Goal: Task Accomplishment & Management: Complete application form

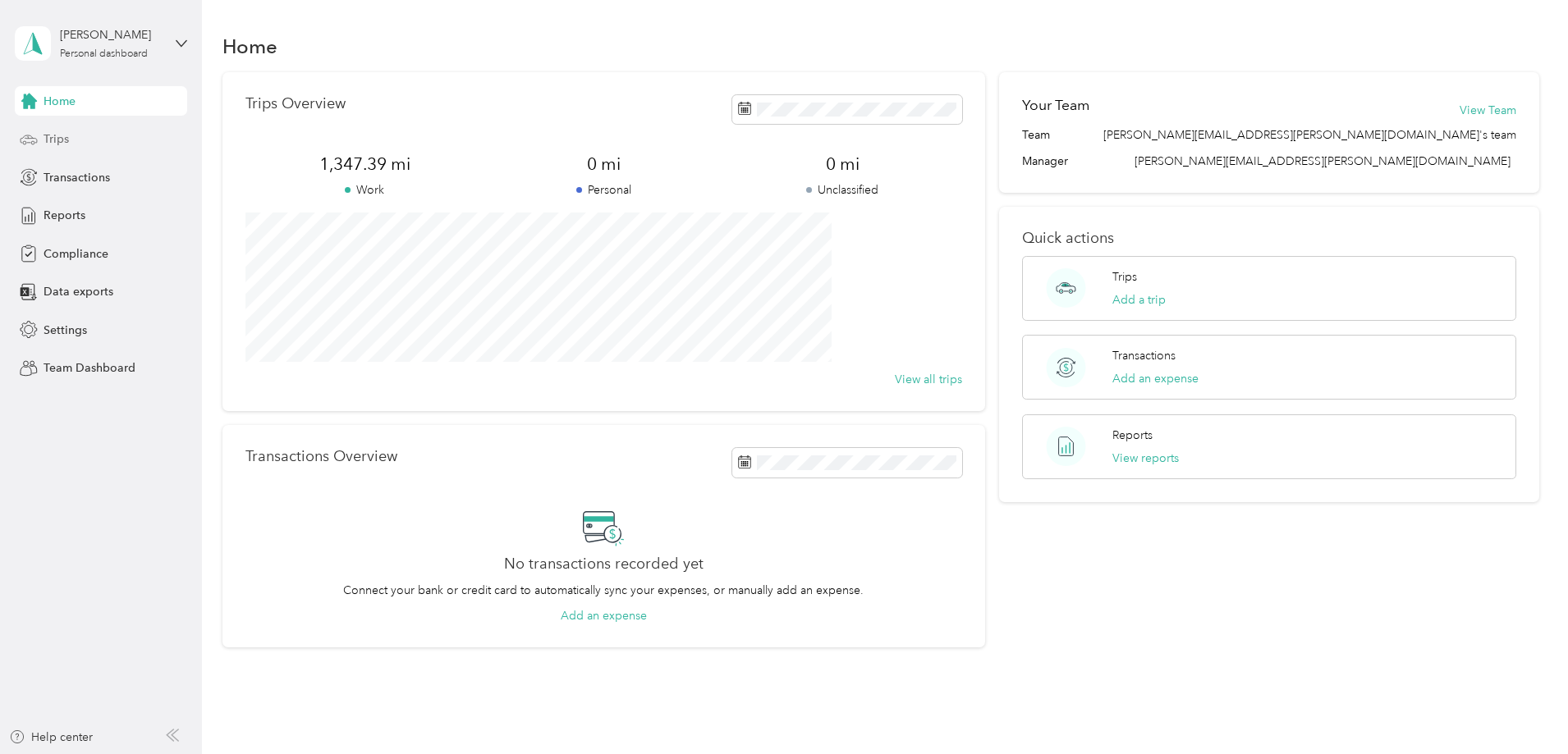
click at [70, 137] on div "Trips" at bounding box center [100, 139] width 172 height 30
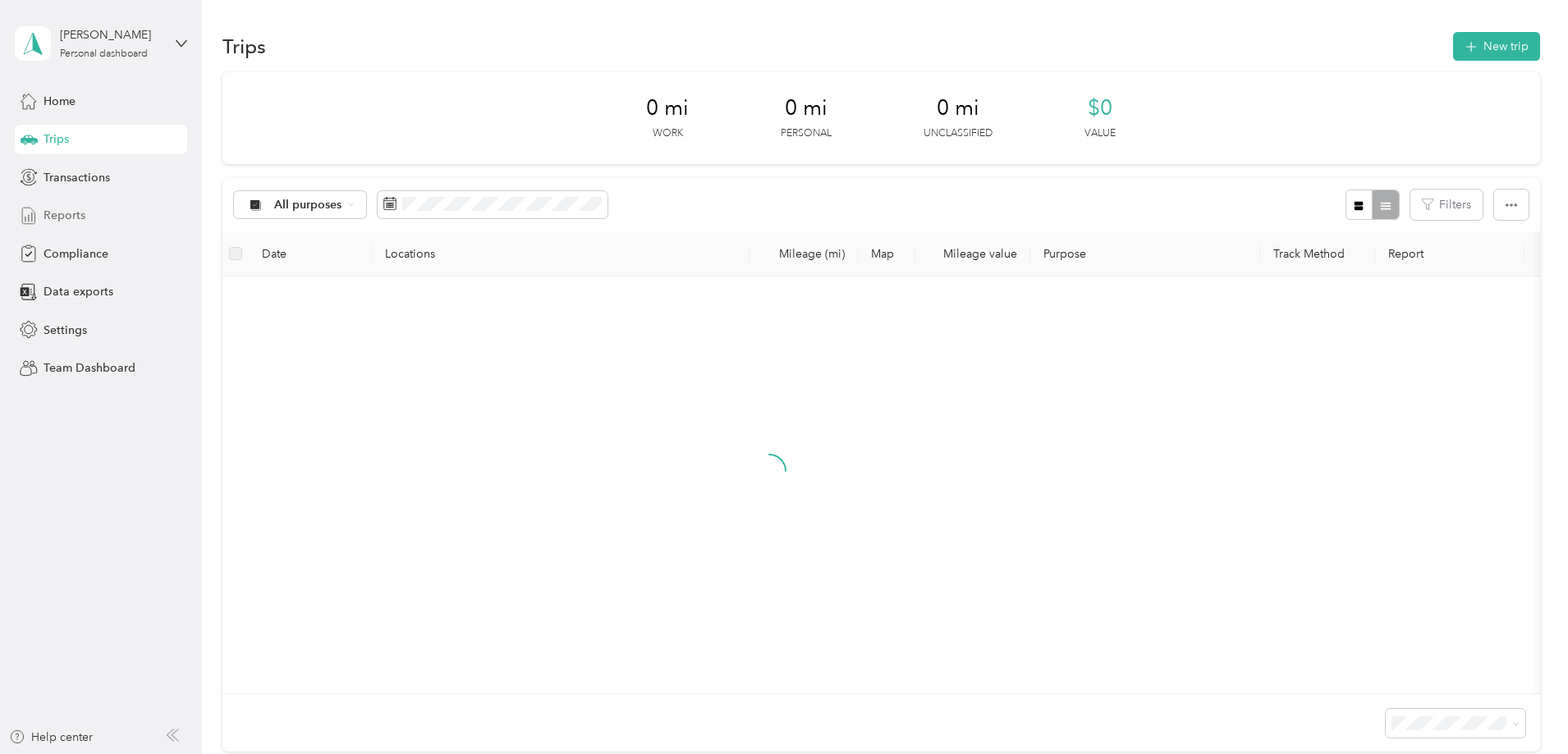
click at [89, 209] on div "Reports" at bounding box center [100, 216] width 172 height 30
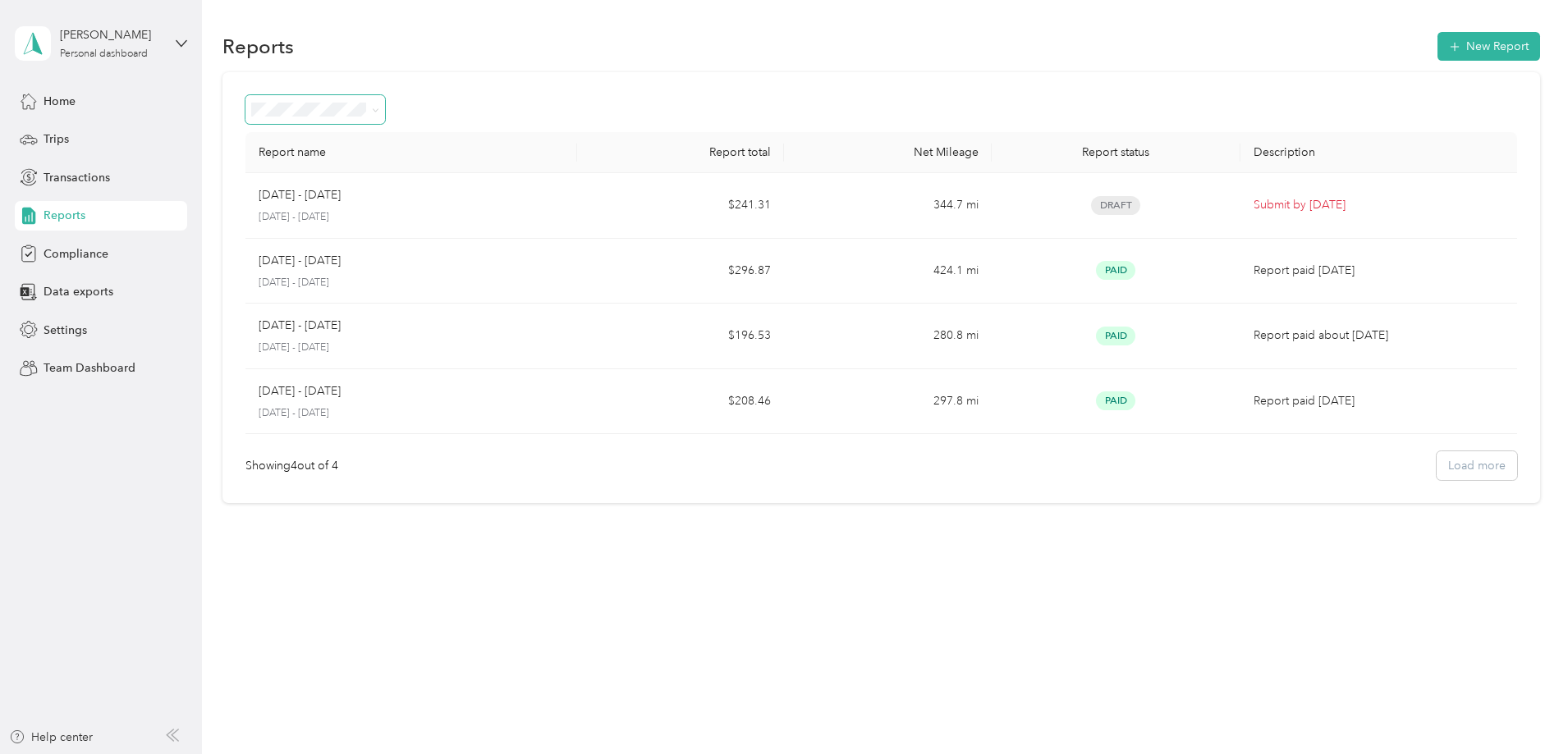
click at [386, 117] on span at bounding box center [315, 109] width 140 height 29
click at [379, 109] on icon at bounding box center [376, 111] width 7 height 7
click at [431, 197] on span "Needs approval" at bounding box center [410, 197] width 84 height 14
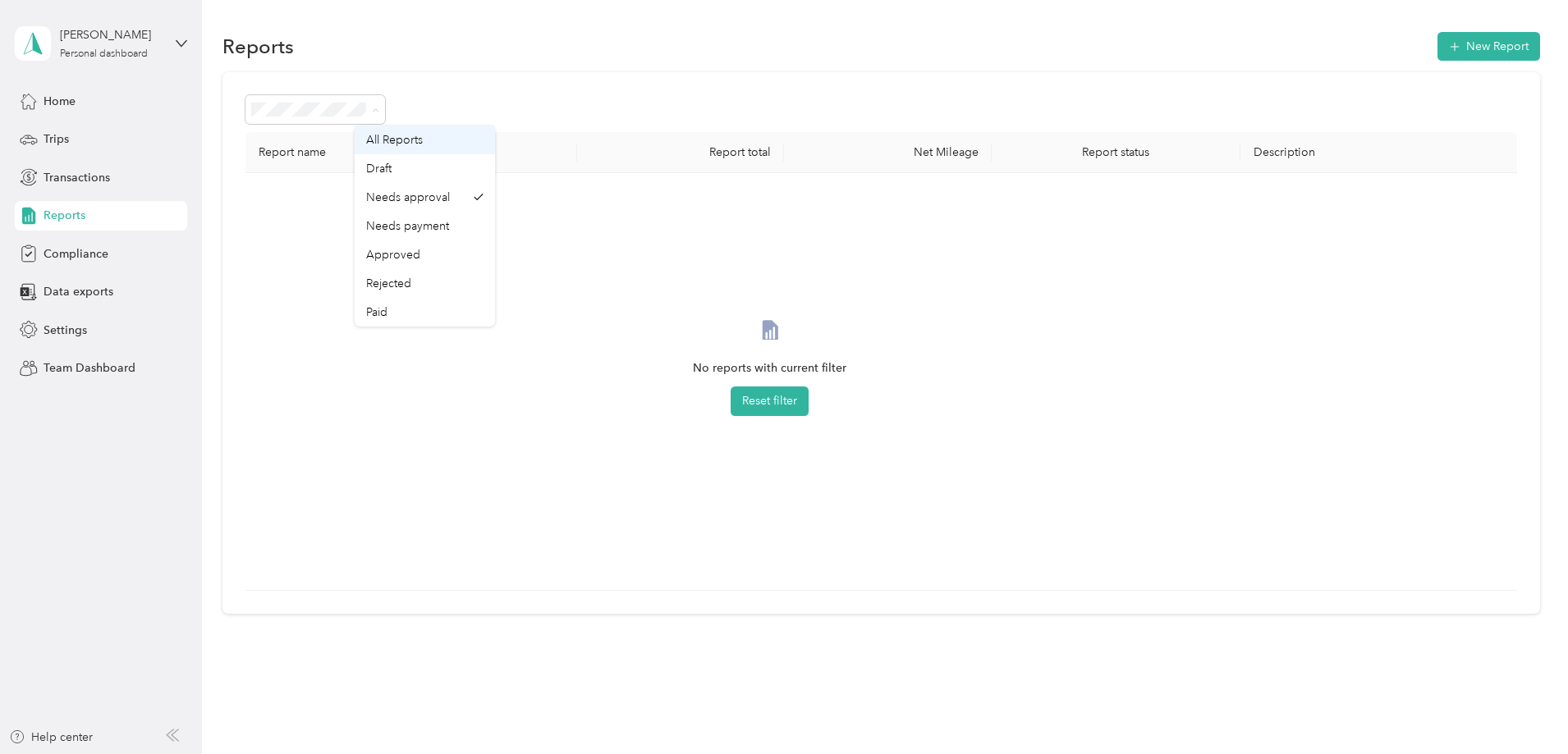
click at [411, 143] on span "All Reports" at bounding box center [394, 139] width 57 height 14
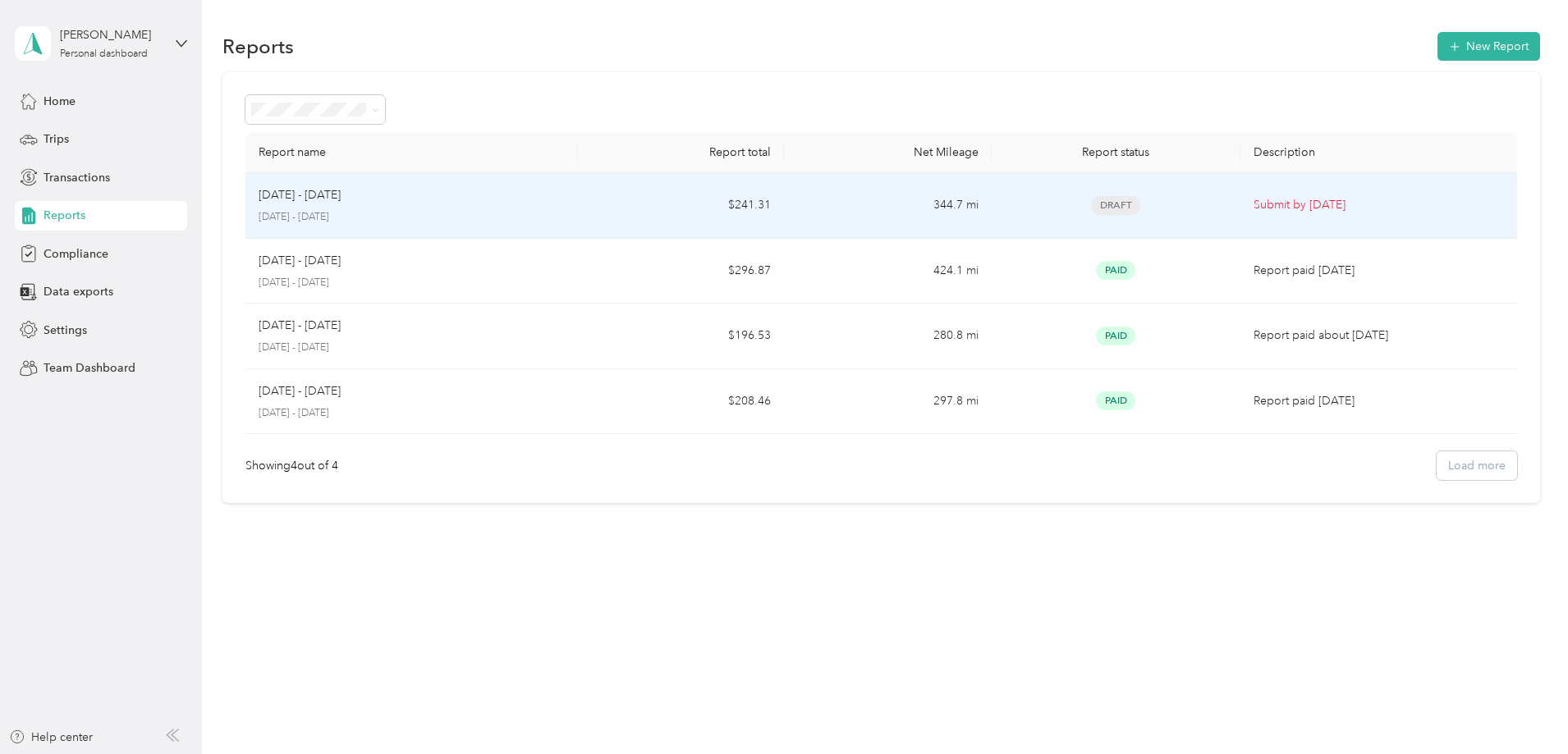
click at [340, 189] on p "[DATE] - [DATE]" at bounding box center [299, 194] width 82 height 18
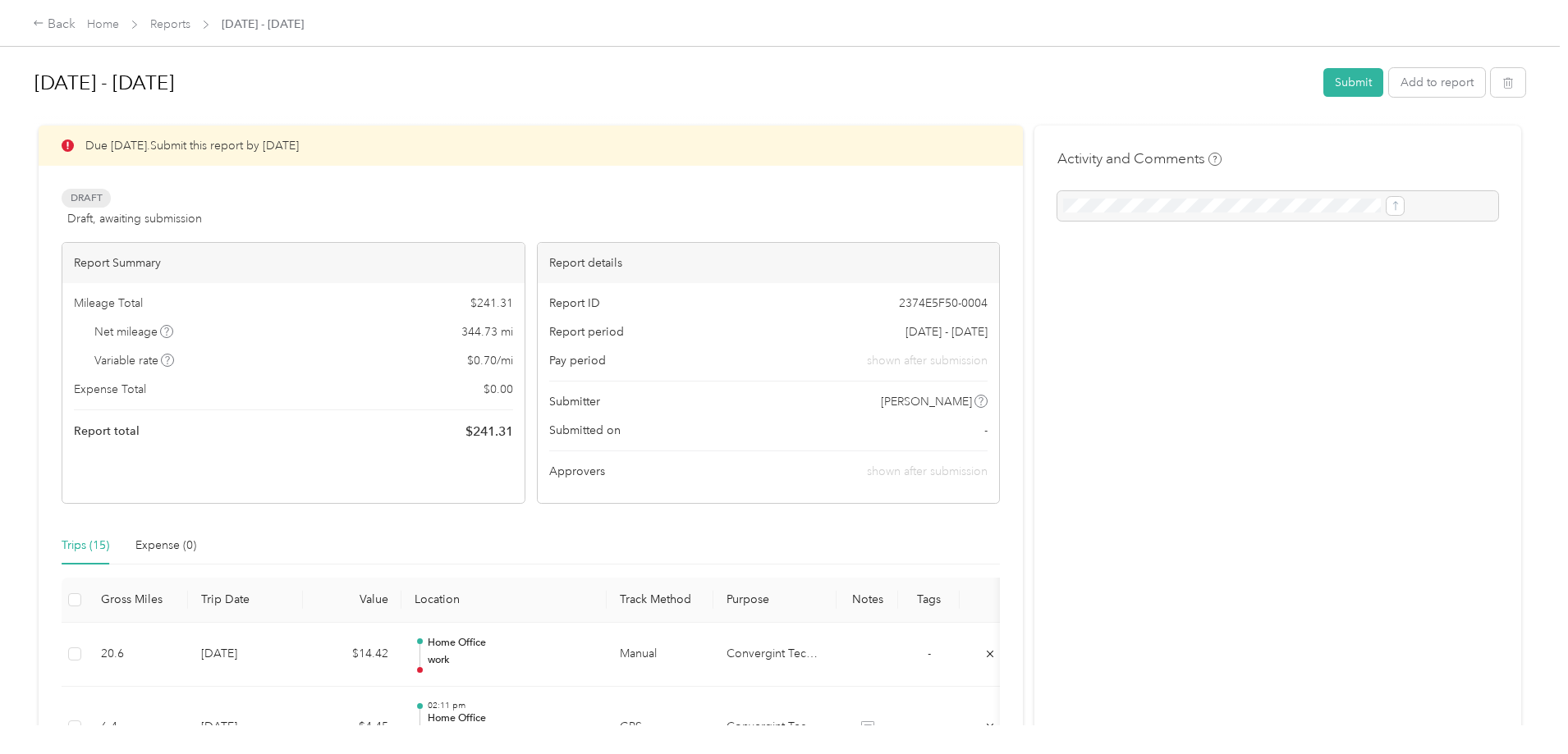
click at [1323, 78] on button "Submit" at bounding box center [1353, 82] width 60 height 29
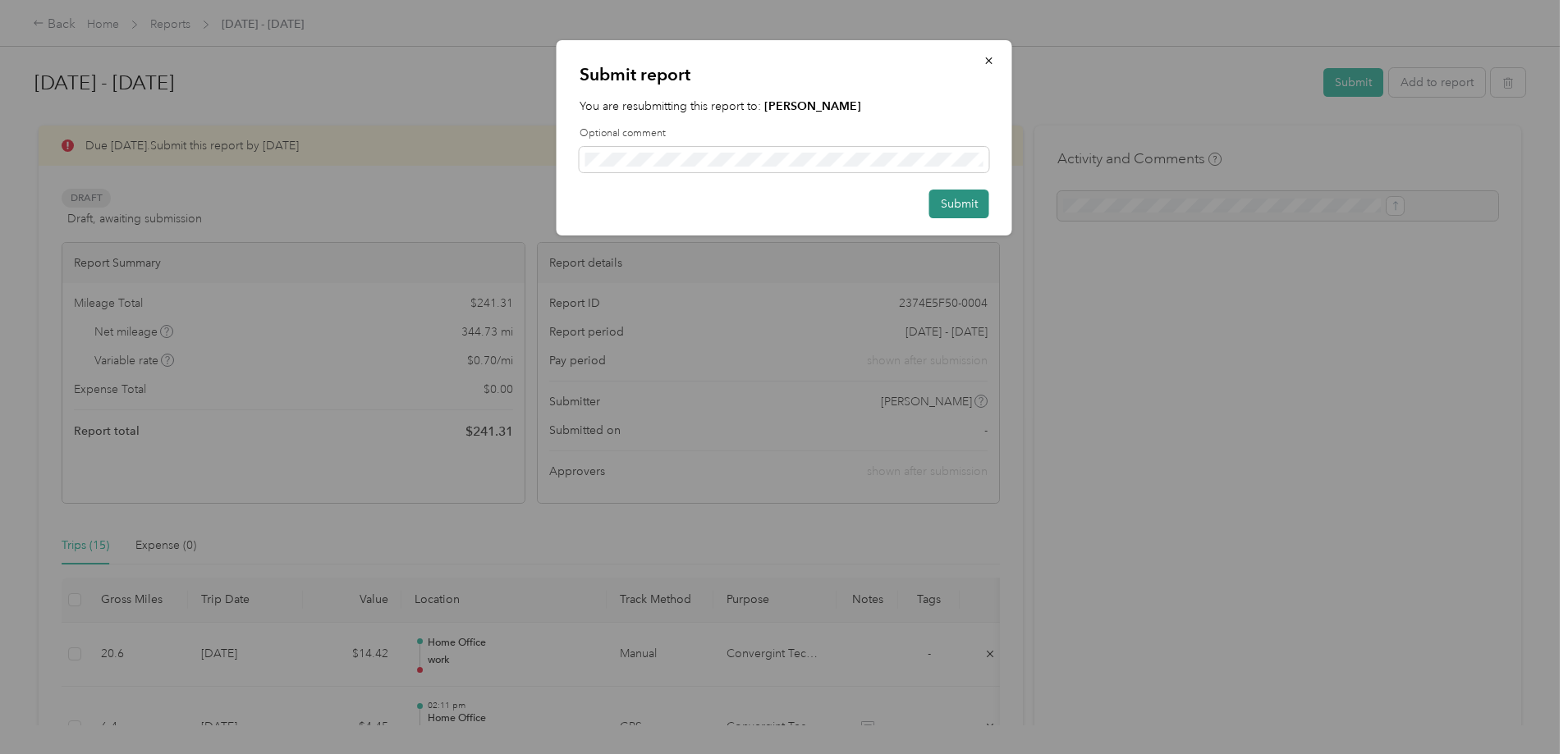
click at [975, 207] on button "Submit" at bounding box center [960, 204] width 60 height 29
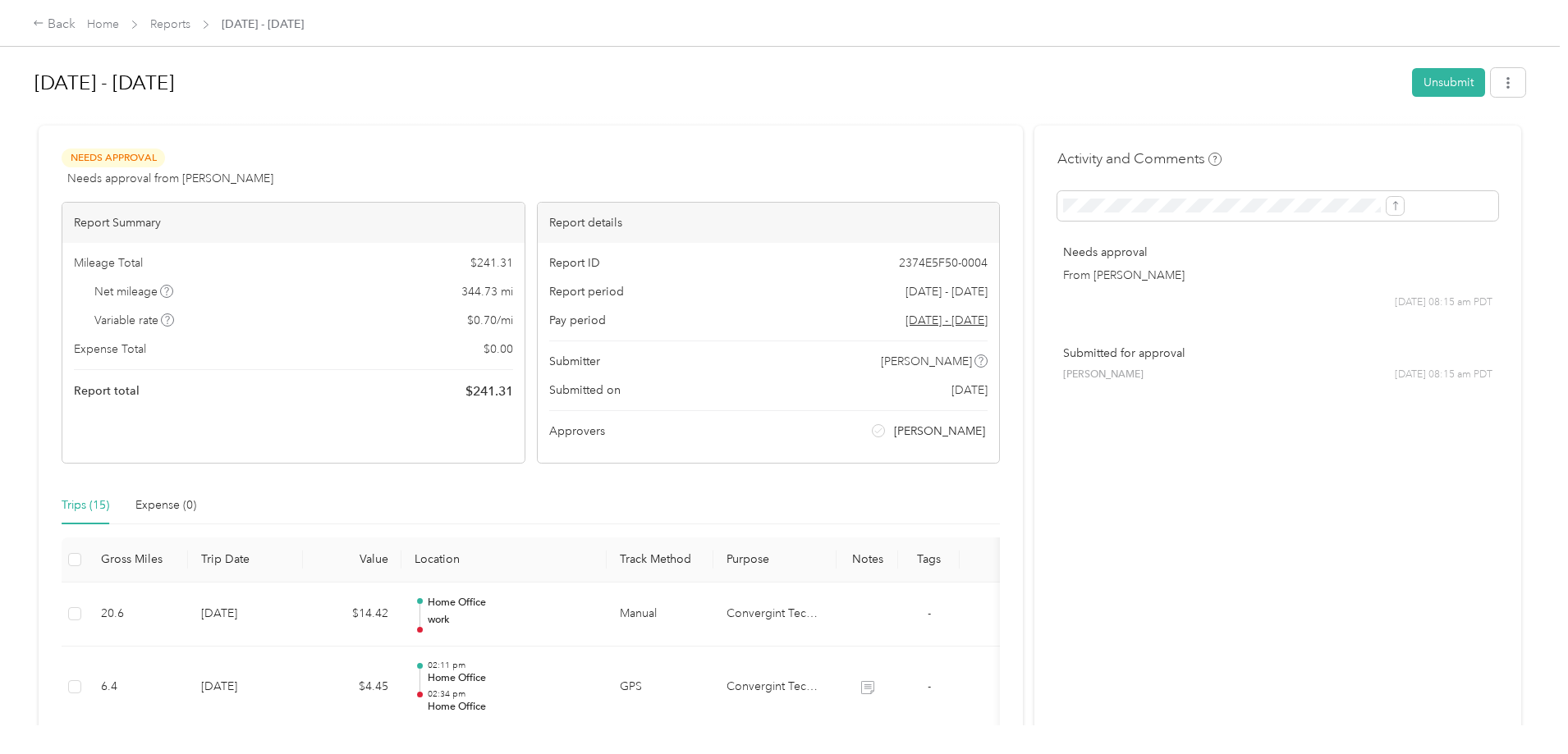
click at [773, 88] on h1 "[DATE] - [DATE]" at bounding box center [717, 83] width 1366 height 39
